Goal: Task Accomplishment & Management: Manage account settings

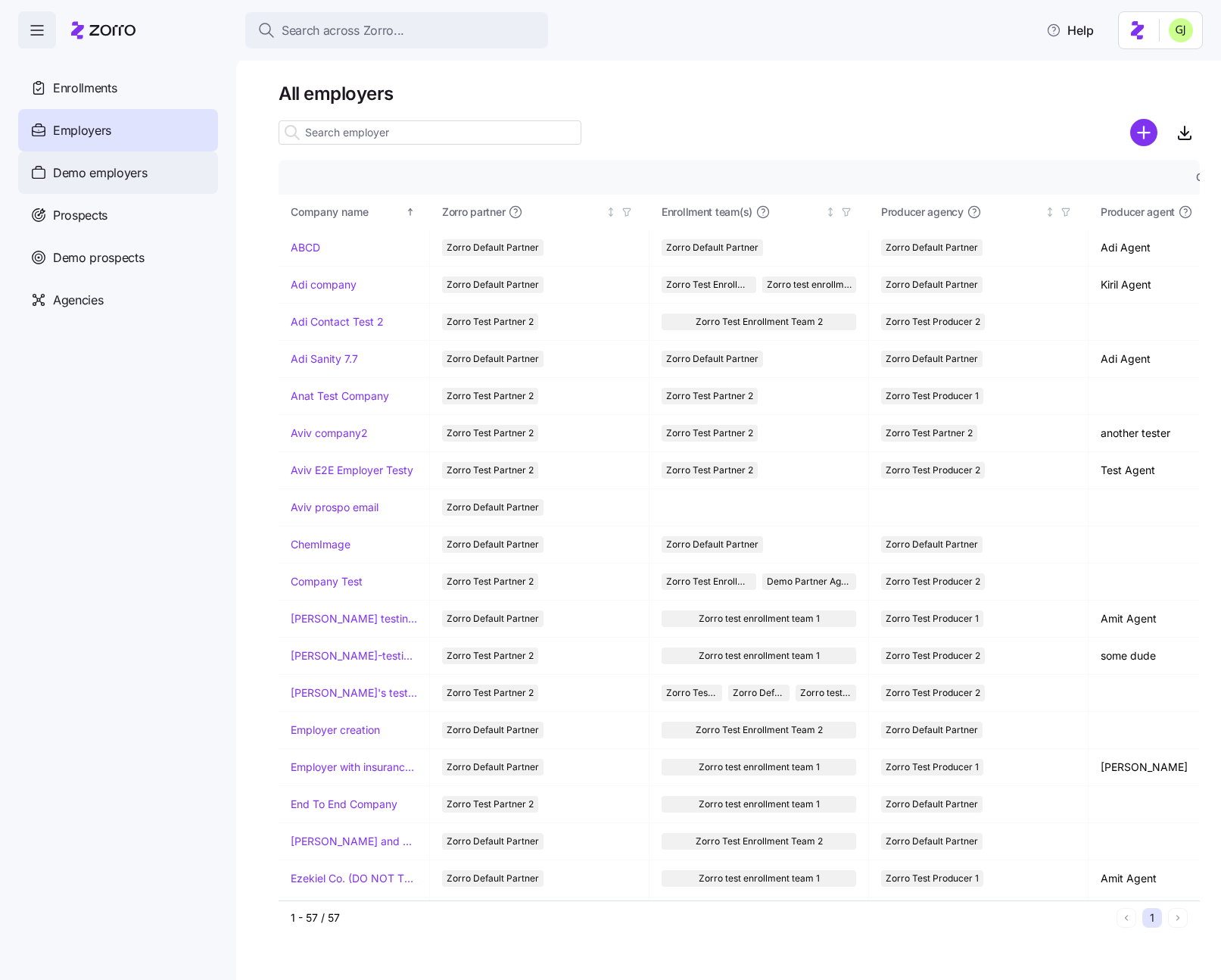
click at [145, 163] on span "Demo employers" at bounding box center [100, 173] width 95 height 19
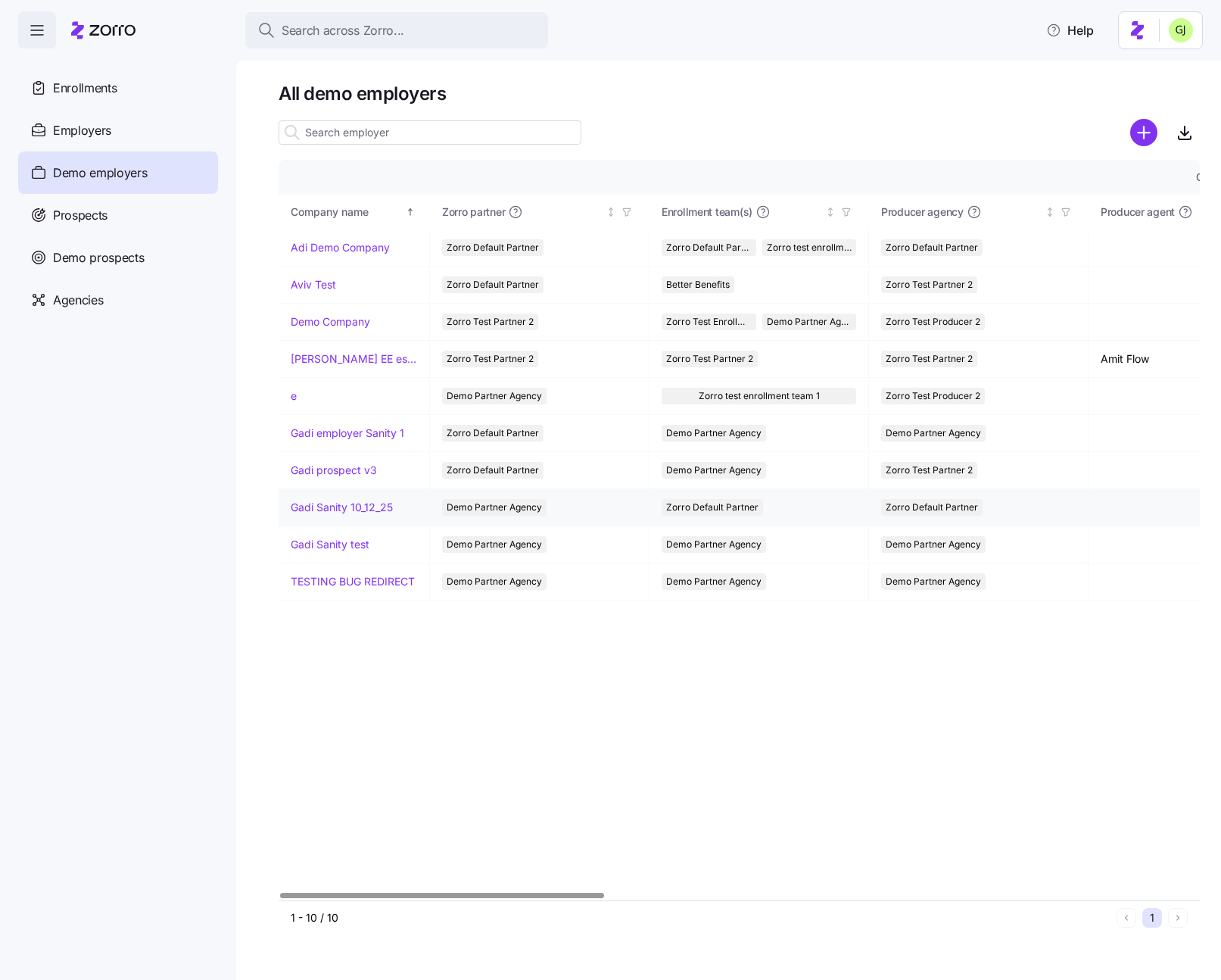
click at [364, 501] on link "Gadi Sanity 10_12_25" at bounding box center [342, 507] width 102 height 15
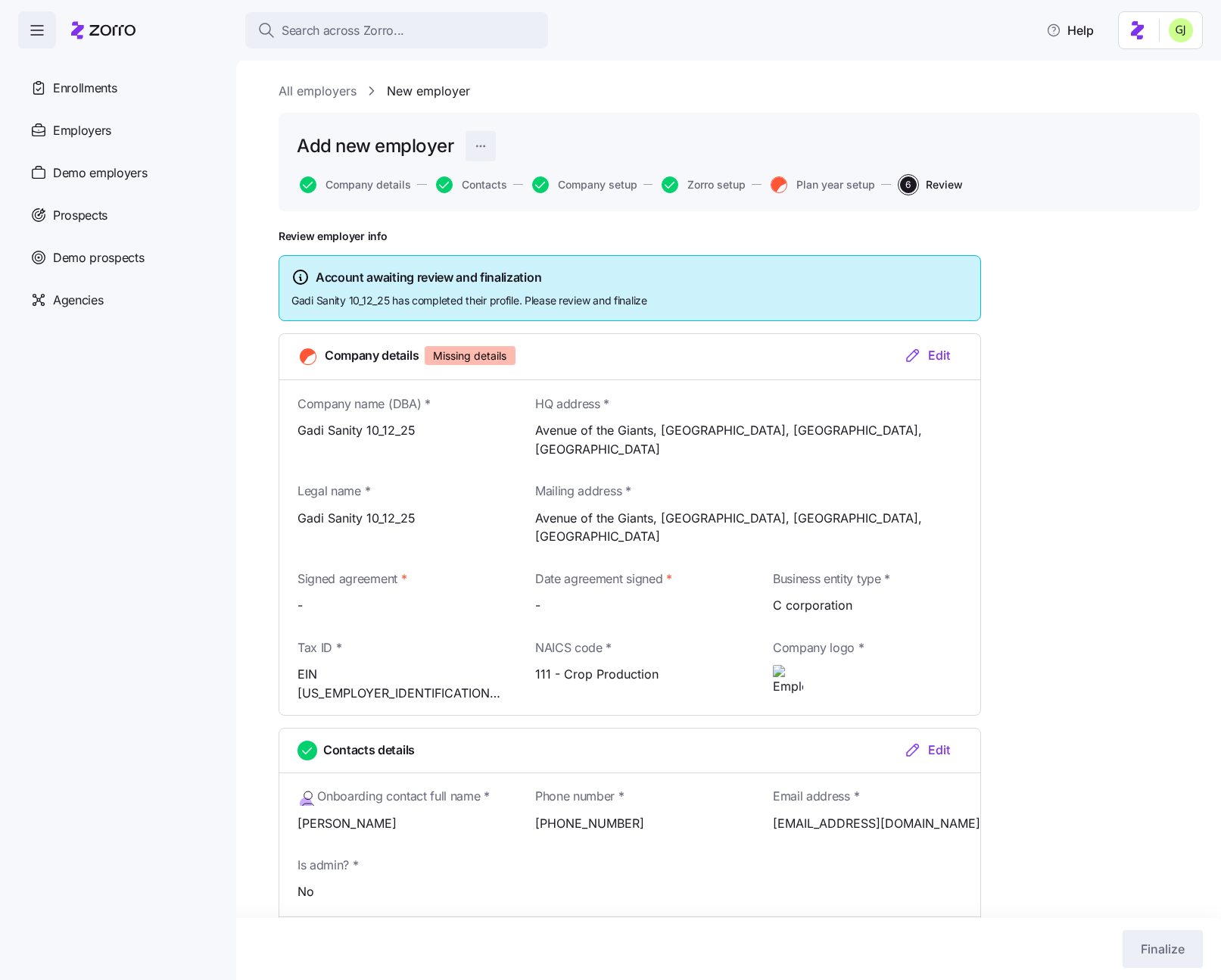
click at [479, 146] on html "Search across Zorro... Help Enrollments Employers Demo employers Prospects Demo…" at bounding box center [610, 485] width 1221 height 971
click at [435, 228] on div "Delete employer" at bounding box center [397, 232] width 81 height 16
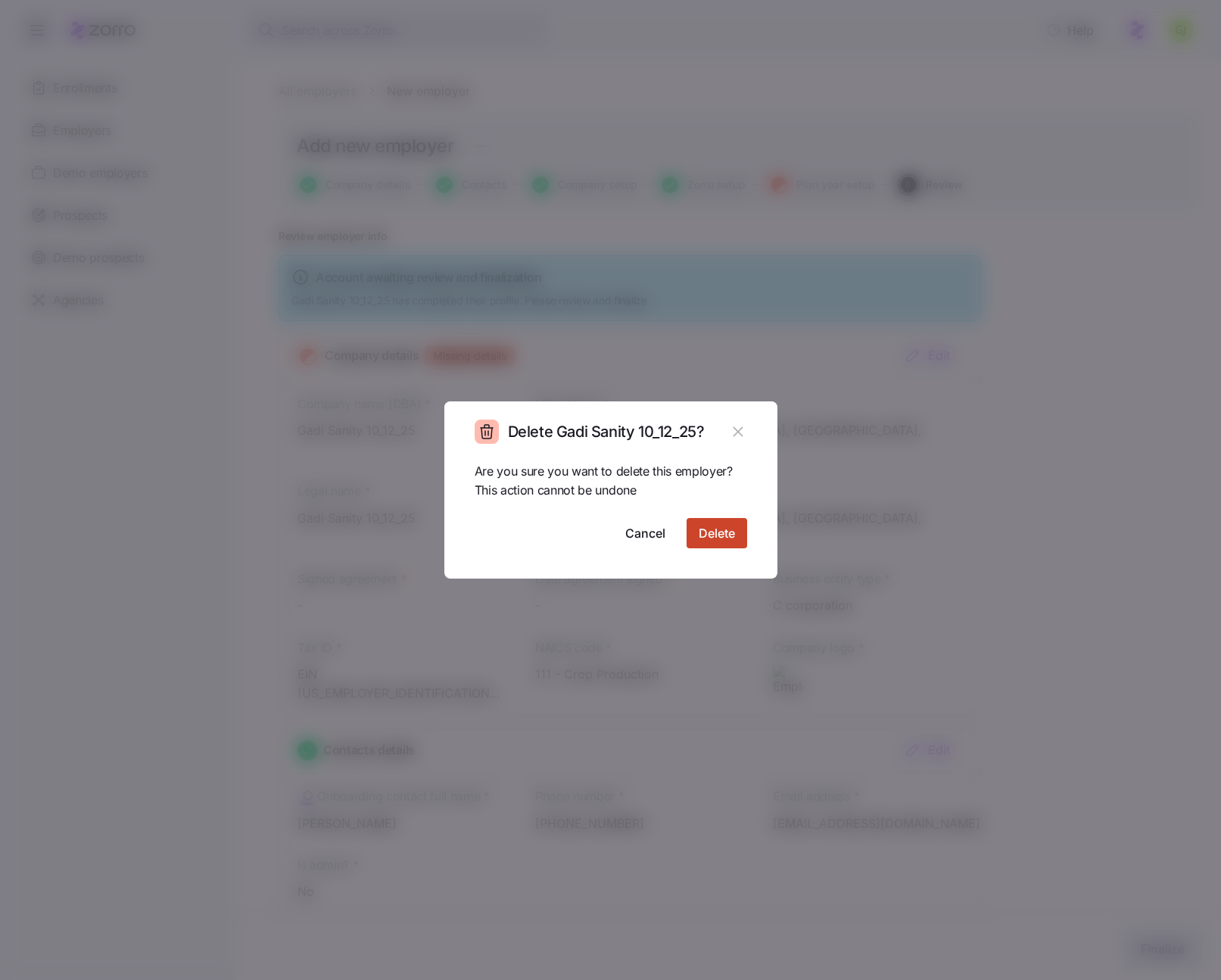
click at [721, 539] on span "Delete" at bounding box center [718, 532] width 37 height 18
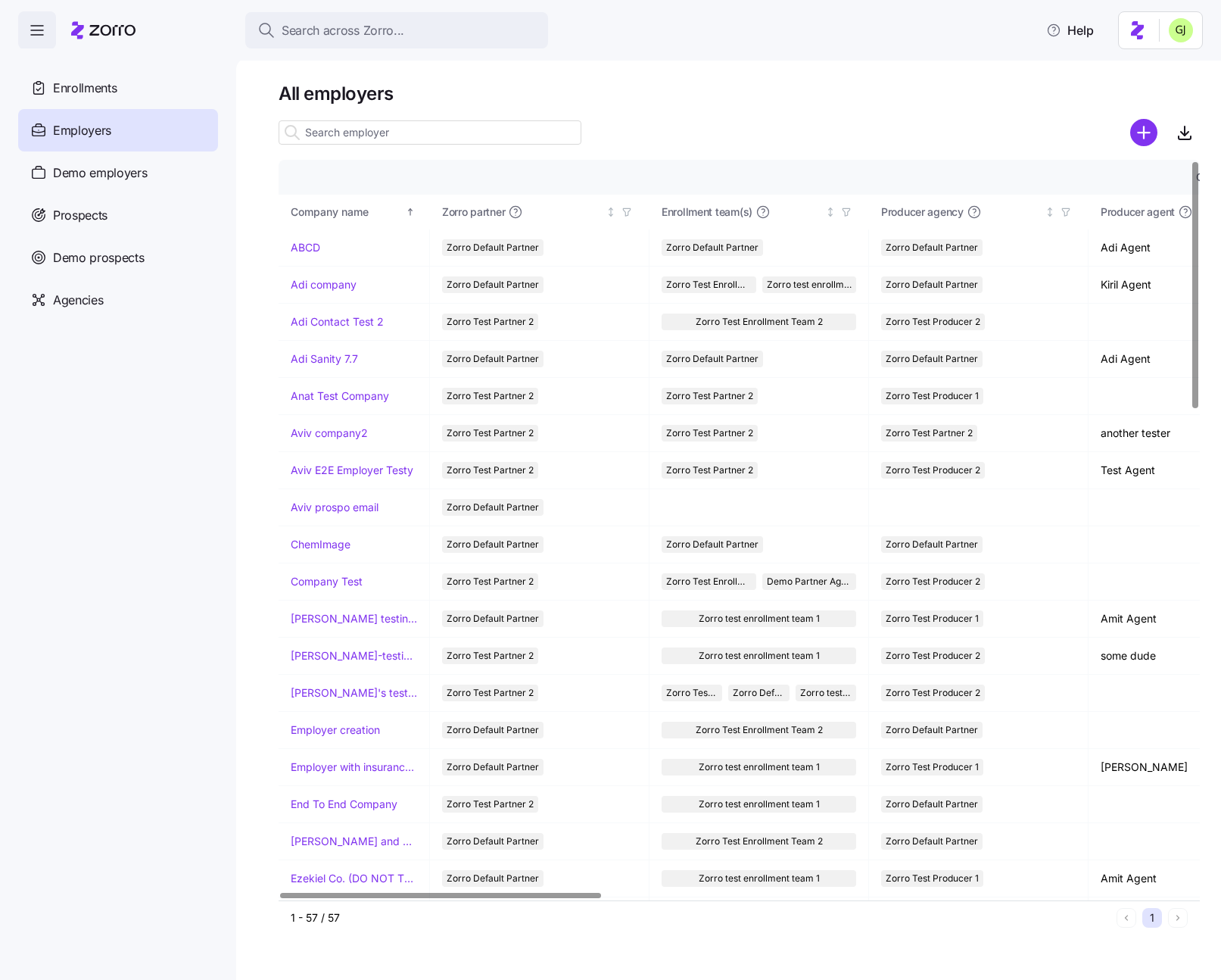
click at [1182, 39] on html "Search across Zorro... Help Enrollments Employers Demo employers Prospects Demo…" at bounding box center [610, 485] width 1221 height 971
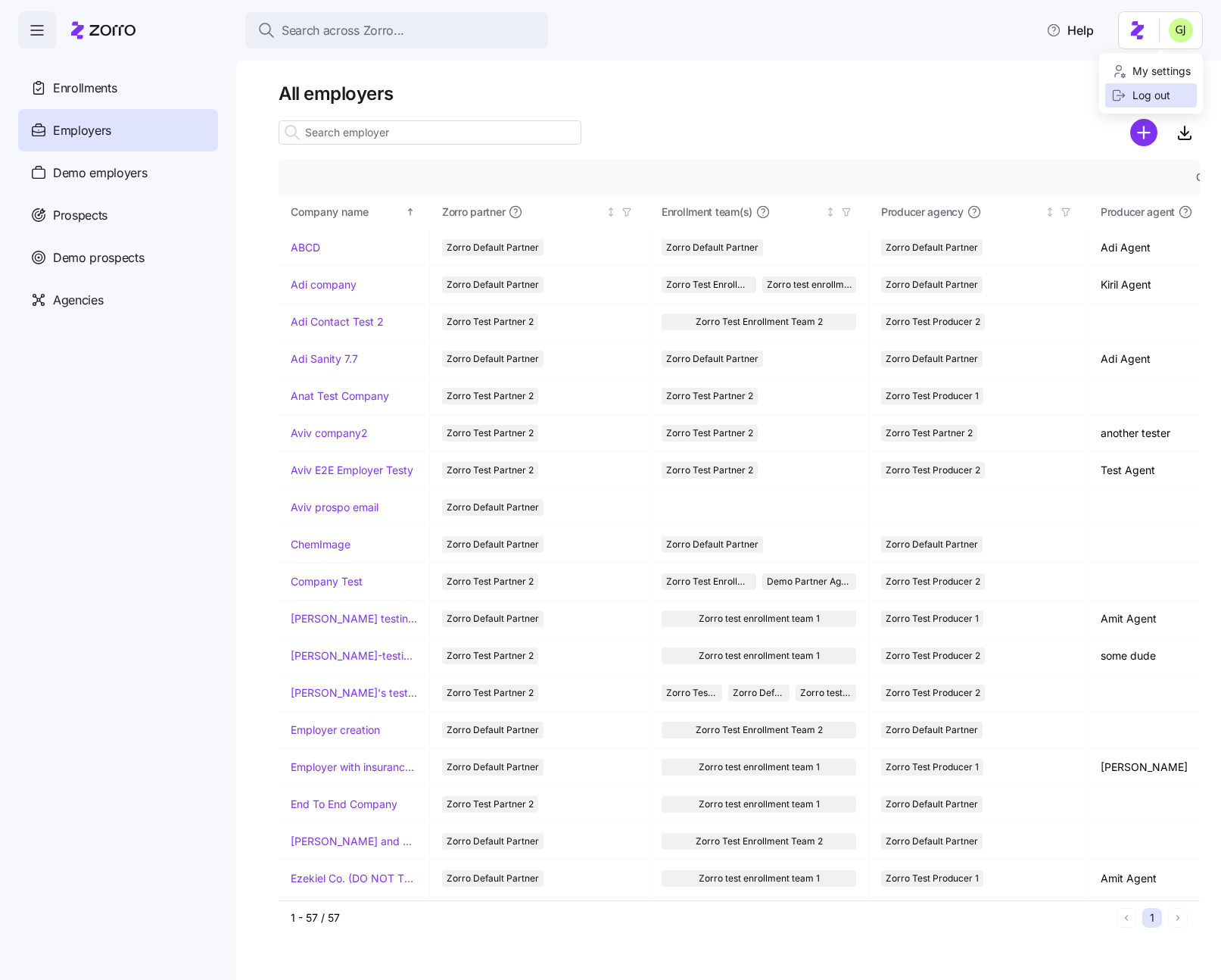
click at [1159, 91] on div "Log out" at bounding box center [1140, 95] width 59 height 16
